Goal: Information Seeking & Learning: Compare options

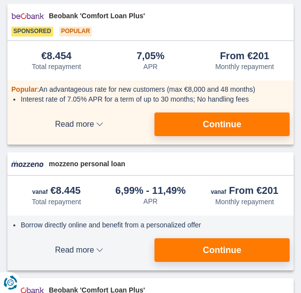
scroll to position [104, 0]
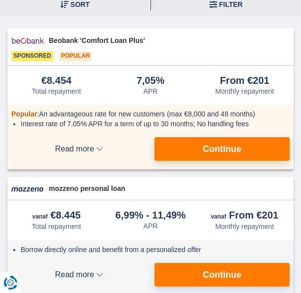
click at [42, 264] on button "Read more Minder details" at bounding box center [78, 275] width 135 height 24
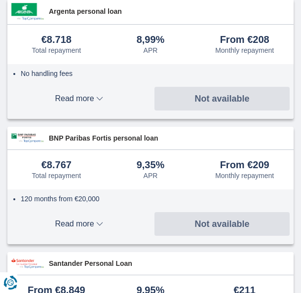
scroll to position [1049, 0]
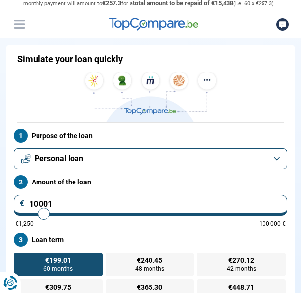
scroll to position [53, 0]
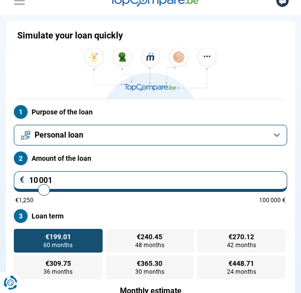
click at [203, 189] on input "10 001" at bounding box center [150, 181] width 273 height 21
type input "1 000"
type input "1250"
type input "100"
type input "1250"
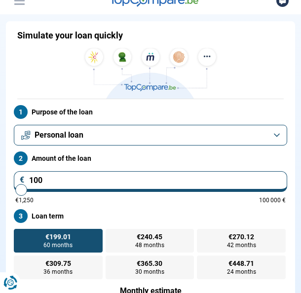
type input "10"
type input "1250"
type input "1"
type input "1250"
type input "0"
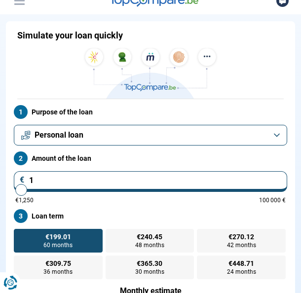
type input "1250"
type input "3"
type input "1250"
type input "38"
type input "1250"
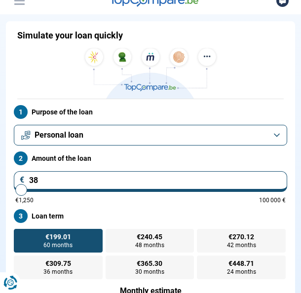
type input "380"
type input "1250"
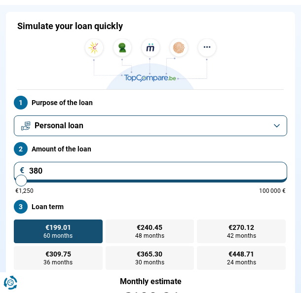
type input "1 250"
type input "1250"
radio input "true"
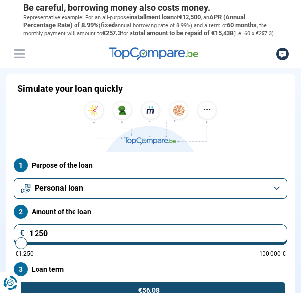
scroll to position [0, 0]
type input "1 250"
